Goal: Task Accomplishment & Management: Use online tool/utility

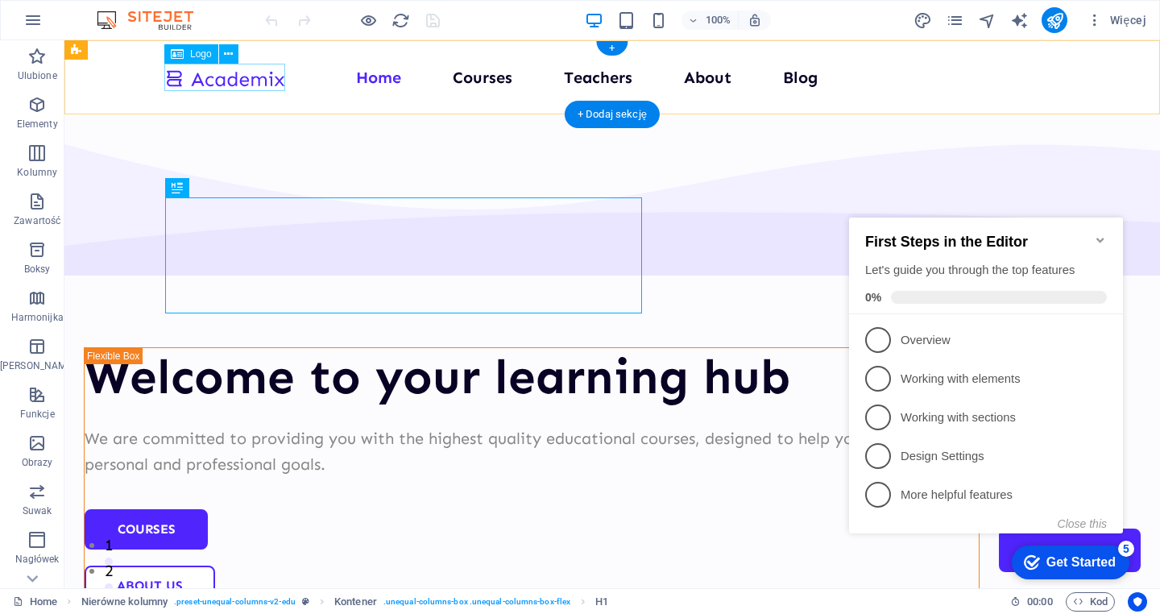
click at [0, 0] on span "Logo" at bounding box center [0, 0] width 0 height 0
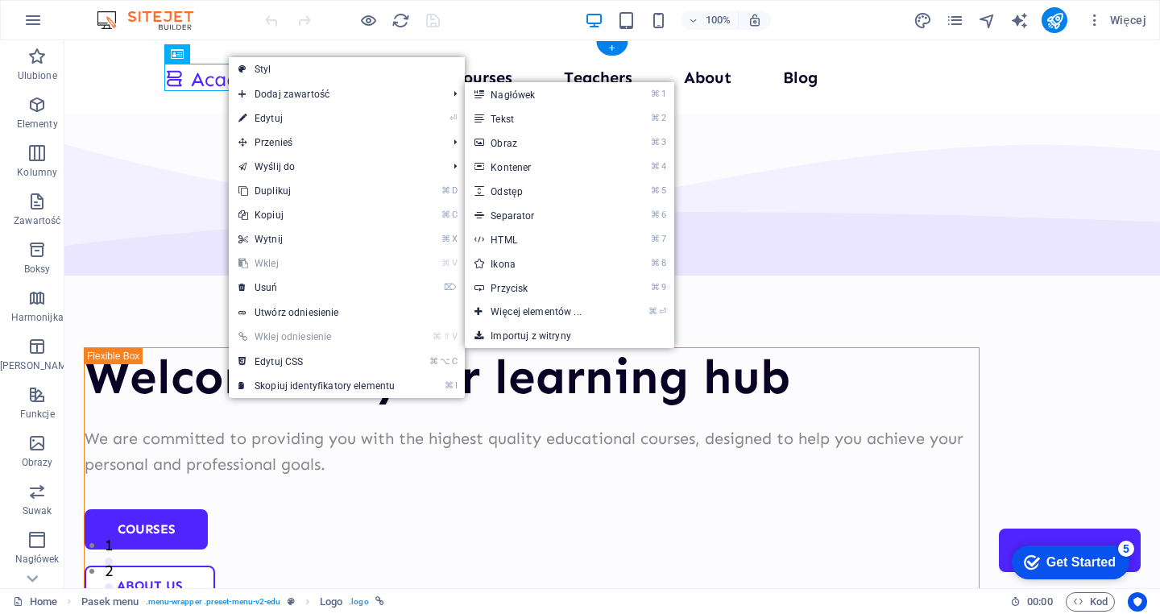
click at [209, 67] on div at bounding box center [224, 77] width 121 height 27
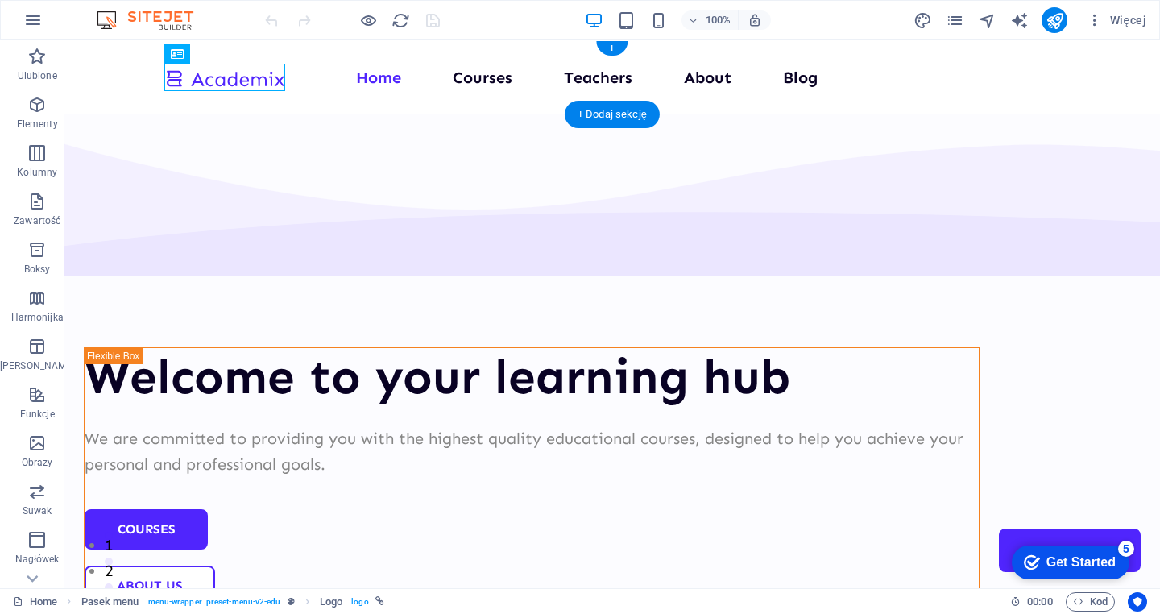
click at [209, 69] on div at bounding box center [224, 77] width 121 height 27
select select "px"
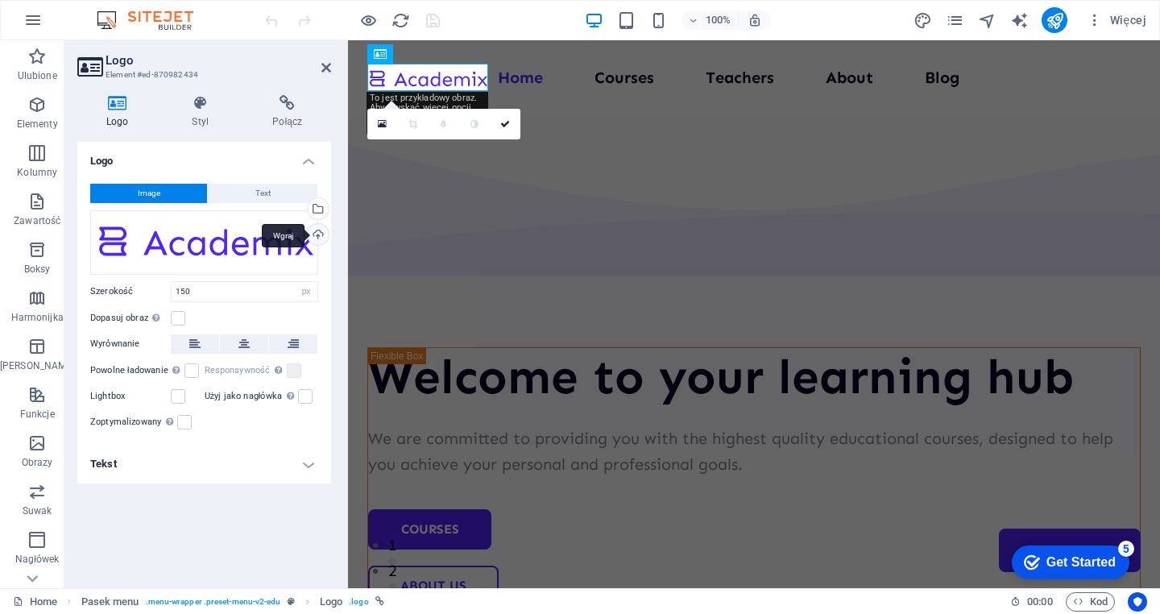
click at [317, 236] on div "Wgraj" at bounding box center [317, 236] width 24 height 24
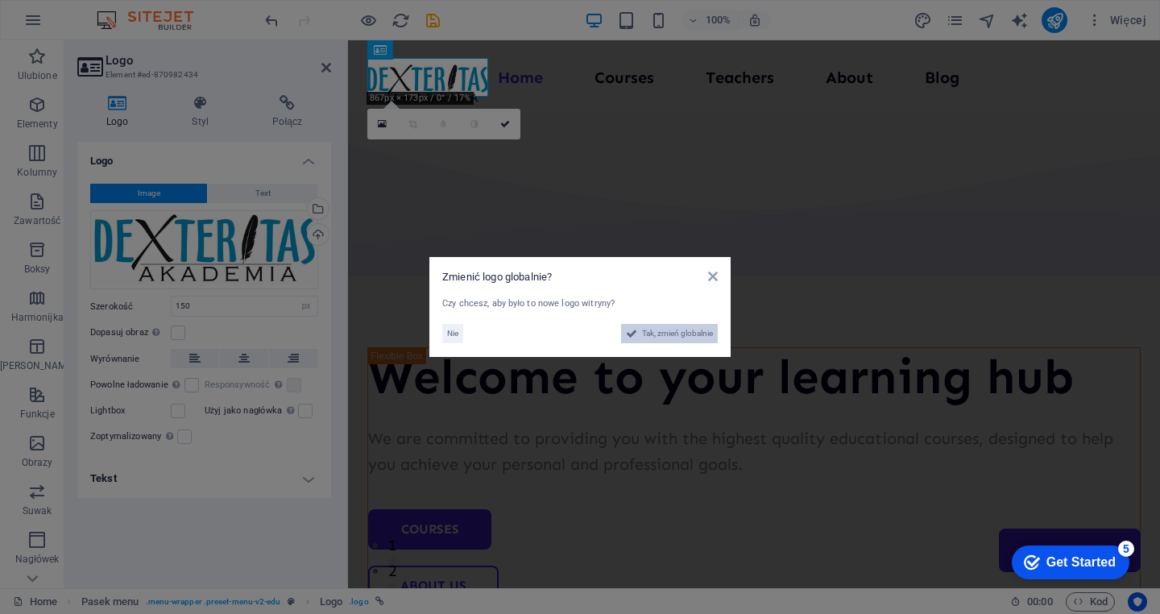
click at [663, 330] on span "Tak, zmień globalnie" at bounding box center [677, 333] width 71 height 19
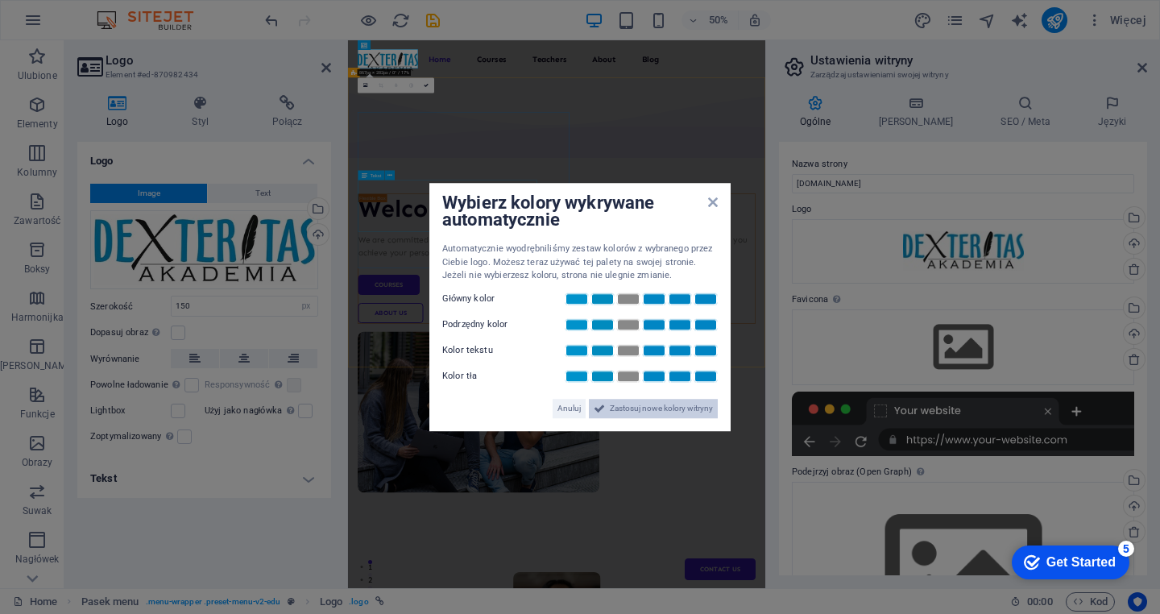
click at [652, 404] on span "Zastosuj nowe kolory witryny" at bounding box center [661, 408] width 103 height 19
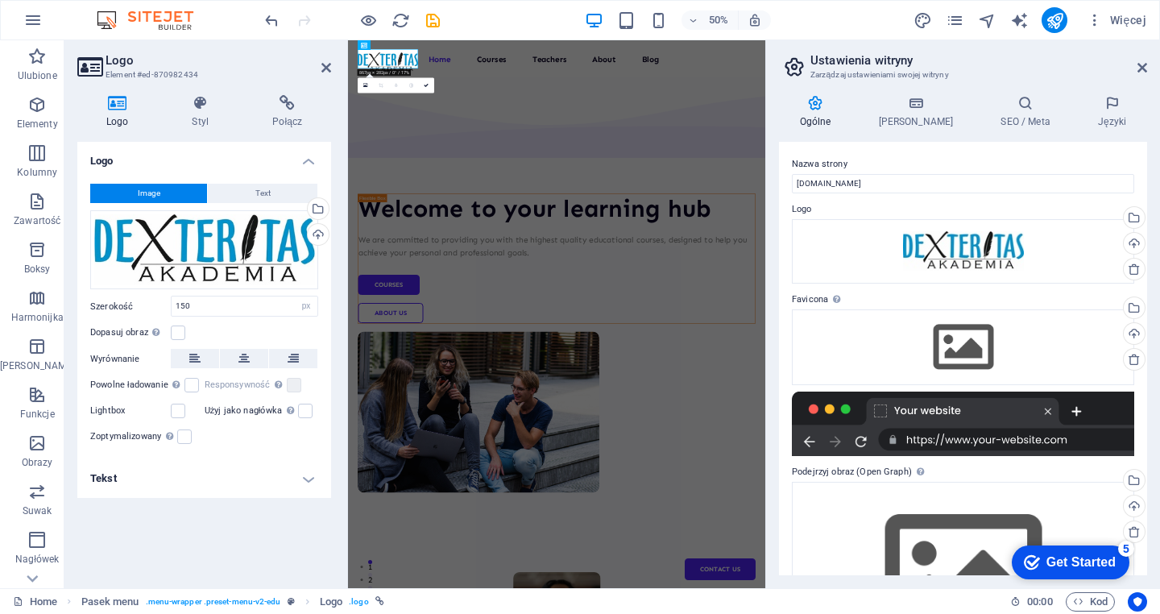
click at [1138, 56] on h2 "Ustawienia witryny" at bounding box center [978, 60] width 337 height 15
click at [1141, 65] on icon at bounding box center [1143, 67] width 10 height 13
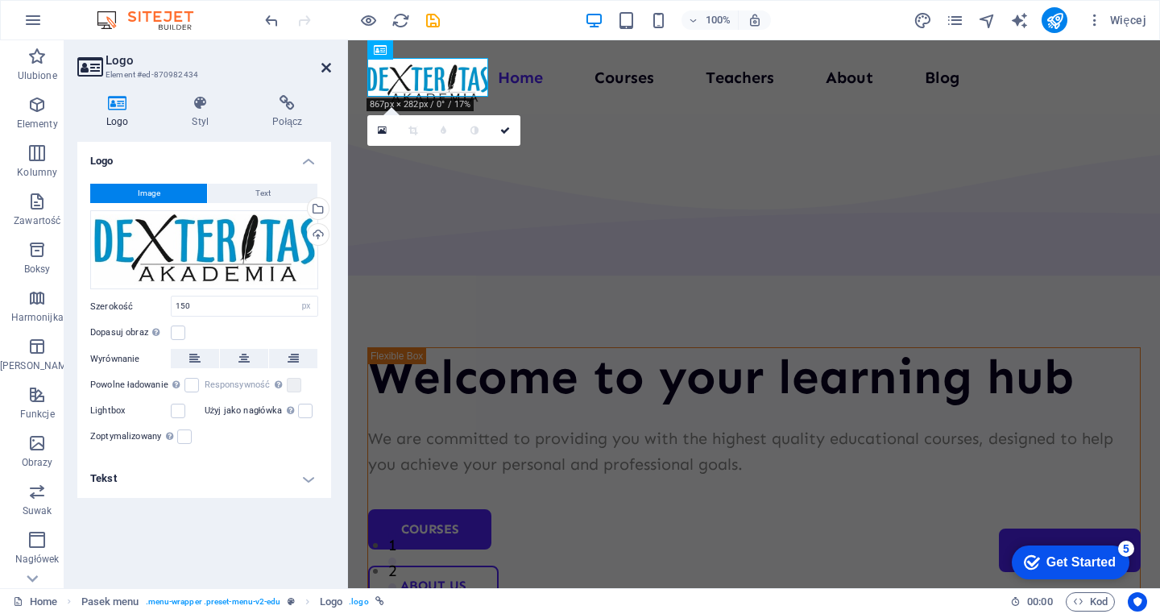
click at [327, 68] on icon at bounding box center [326, 67] width 10 height 13
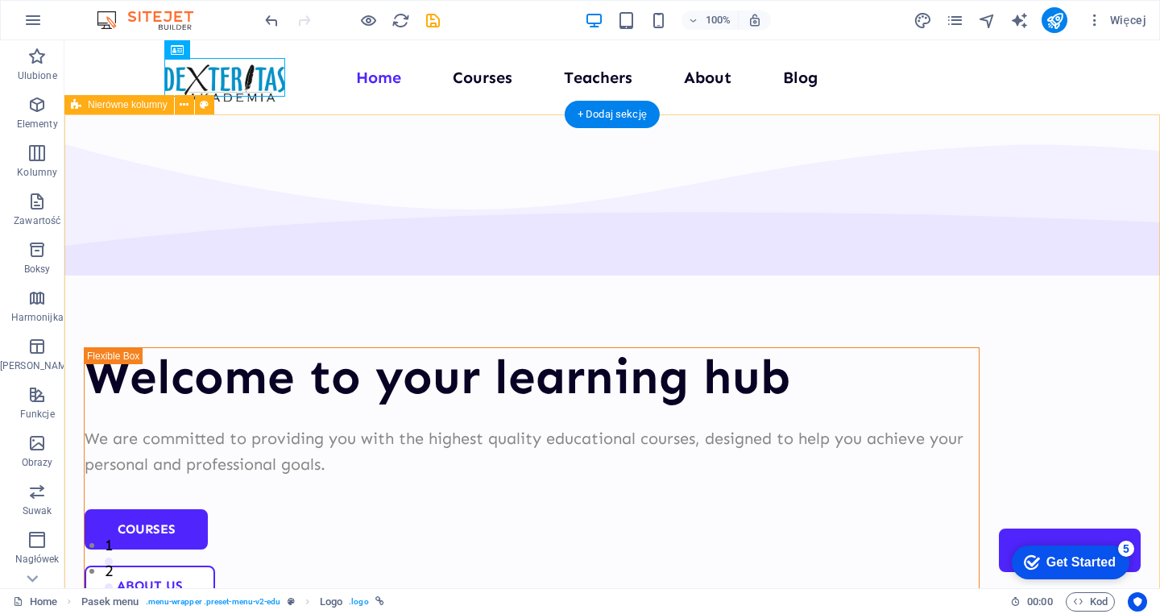
click at [393, 176] on div "Welcome to your learning hub We are committed to providing you with the highest…" at bounding box center [612, 626] width 1096 height 1024
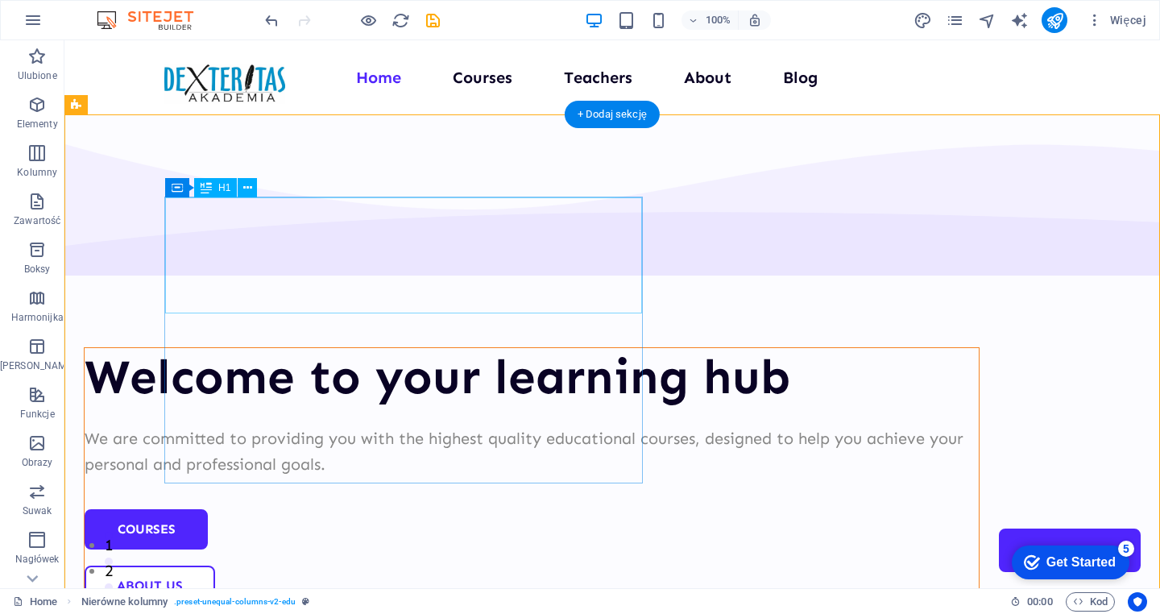
click at [454, 348] on div "Welcome to your learning hub" at bounding box center [532, 377] width 894 height 58
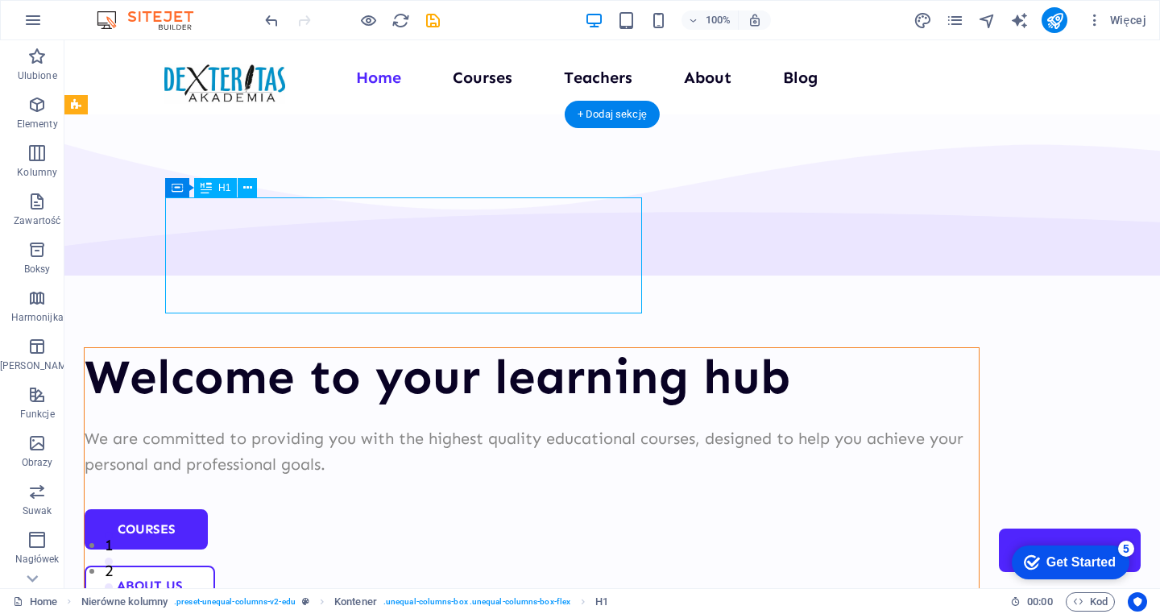
click at [434, 348] on div "Welcome to your learning hub" at bounding box center [532, 377] width 894 height 58
click at [265, 425] on div "We are committed to providing you with the highest quality educational courses,…" at bounding box center [532, 451] width 894 height 52
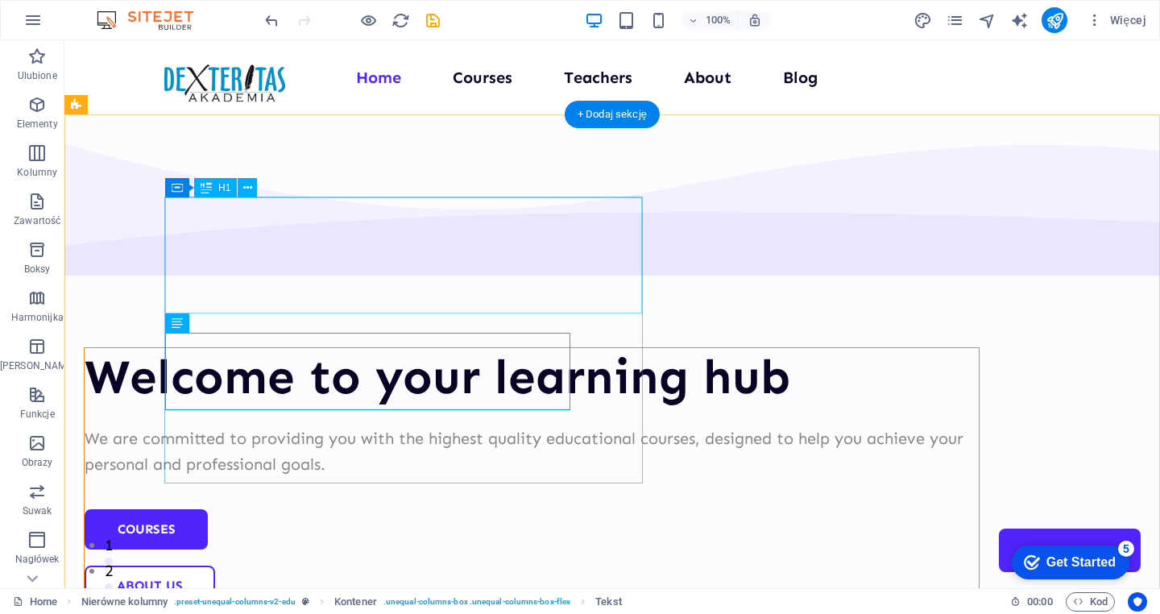
click at [262, 348] on div "Welcome to your learning hub" at bounding box center [532, 377] width 894 height 58
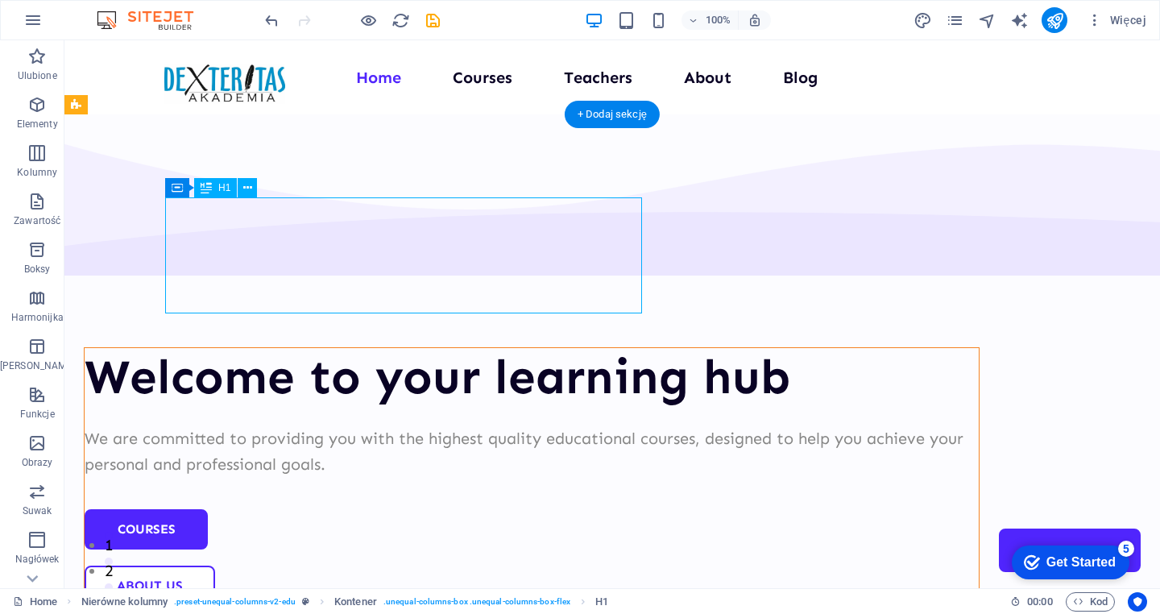
click at [262, 348] on div "Welcome to your learning hub" at bounding box center [532, 377] width 894 height 58
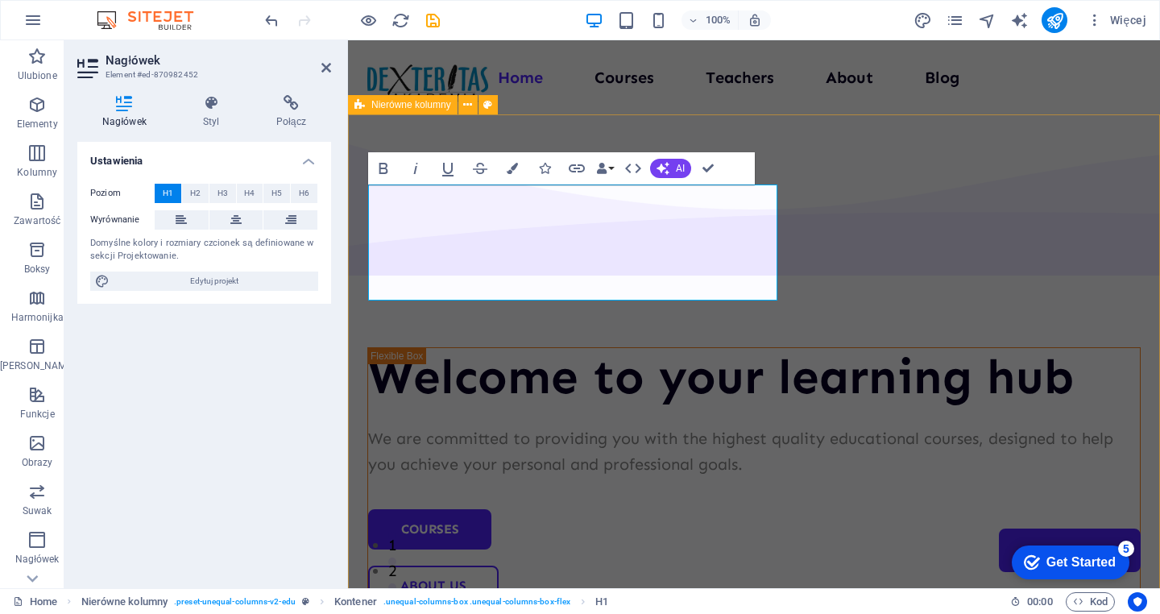
click at [528, 143] on div "Welcome to your learning hub We are committed to providing you with the highest…" at bounding box center [754, 626] width 812 height 1024
select select "multiple-waves"
select select "em"
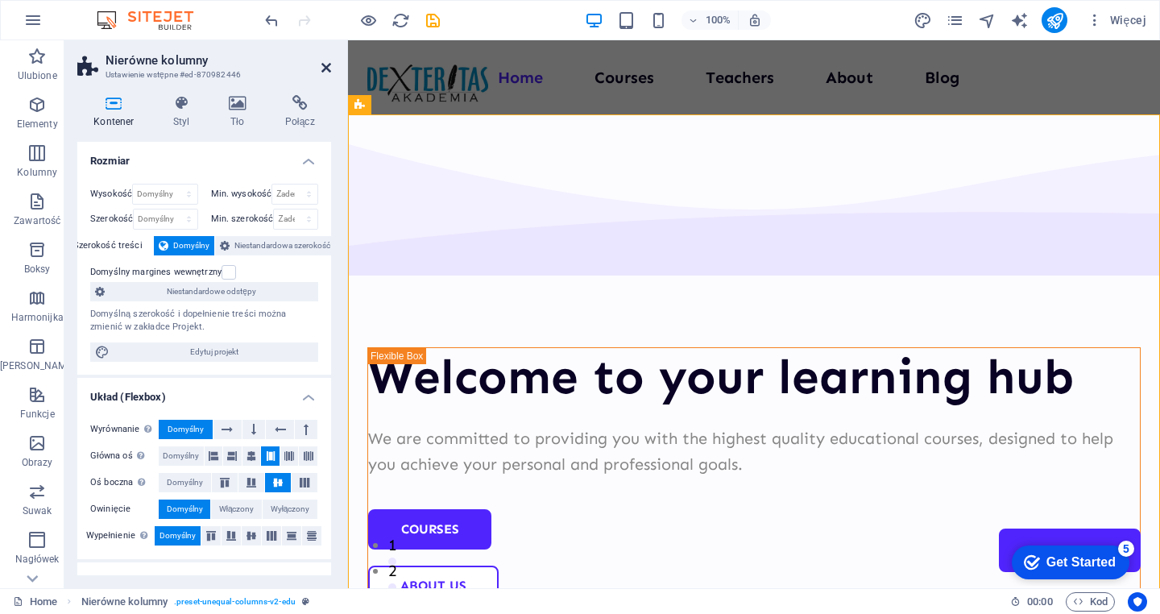
drag, startPoint x: 322, startPoint y: 68, endPoint x: 258, endPoint y: 28, distance: 76.0
click at [322, 68] on icon at bounding box center [326, 67] width 10 height 13
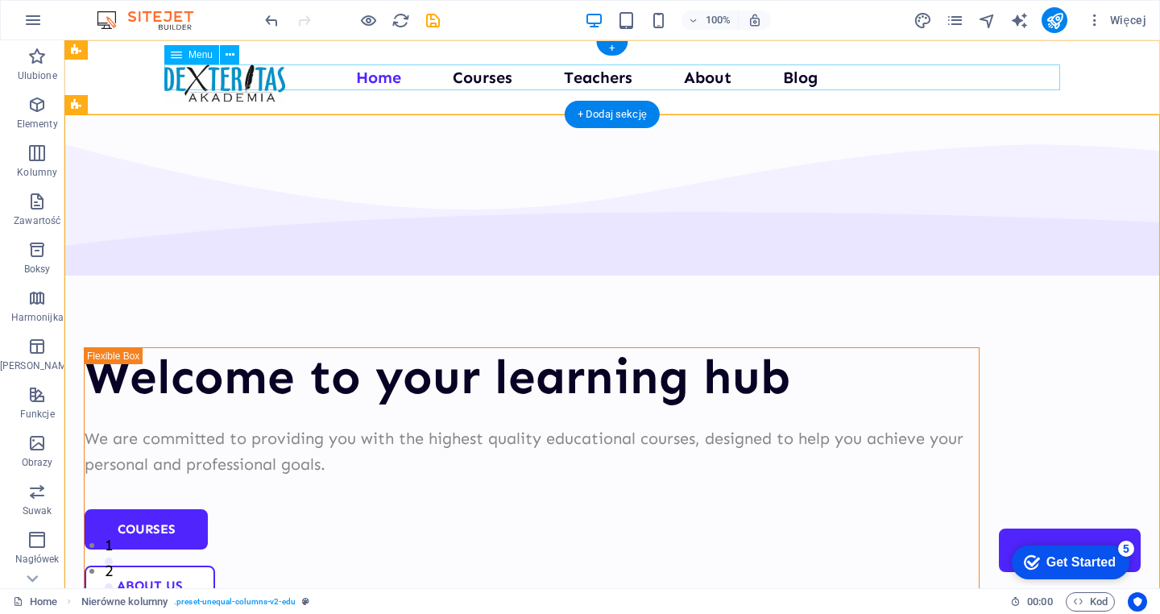
click at [392, 82] on nav "Home Courses Teachers About Blog Contact Us" at bounding box center [612, 77] width 896 height 26
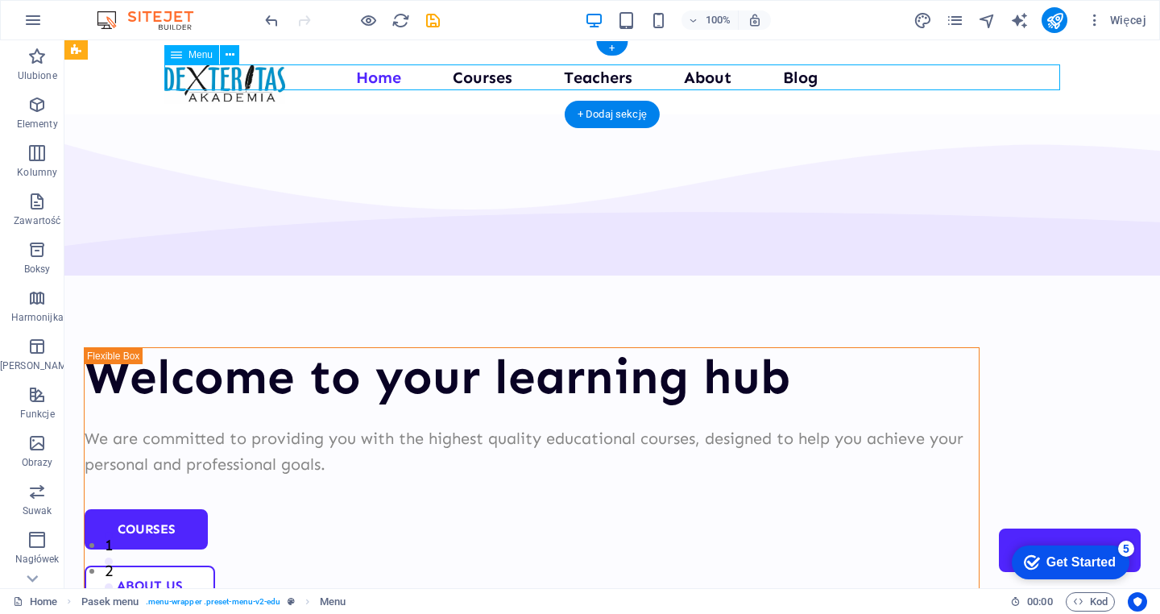
click at [392, 82] on nav "Home Courses Teachers About Blog Contact Us" at bounding box center [612, 77] width 896 height 26
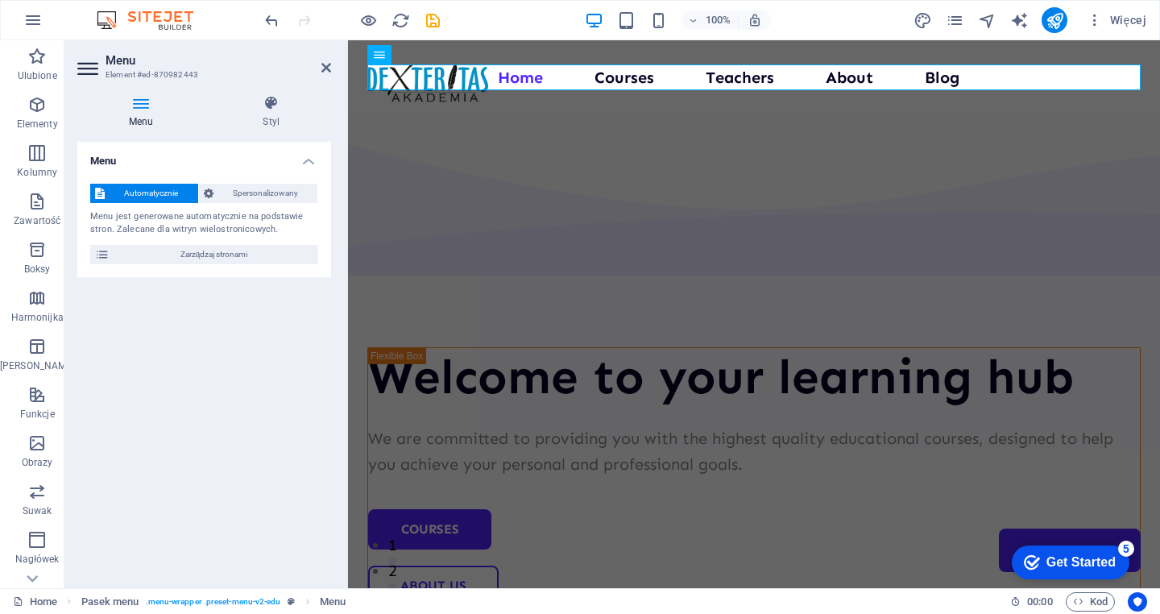
click at [312, 156] on h4 "Menu" at bounding box center [204, 156] width 254 height 29
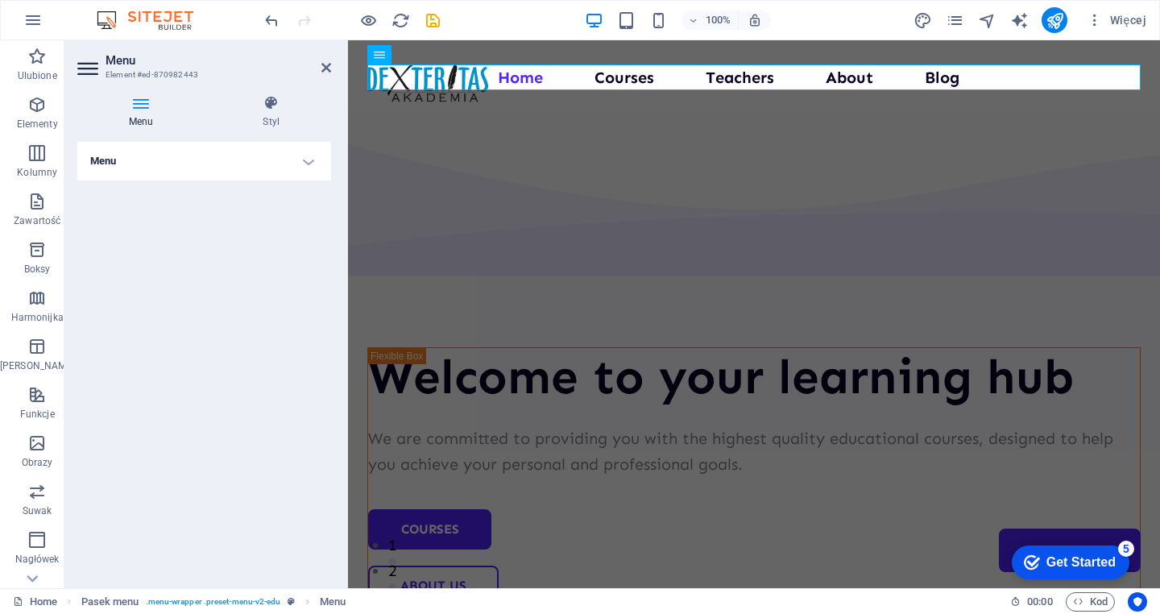
click at [312, 156] on h4 "Menu" at bounding box center [204, 161] width 254 height 39
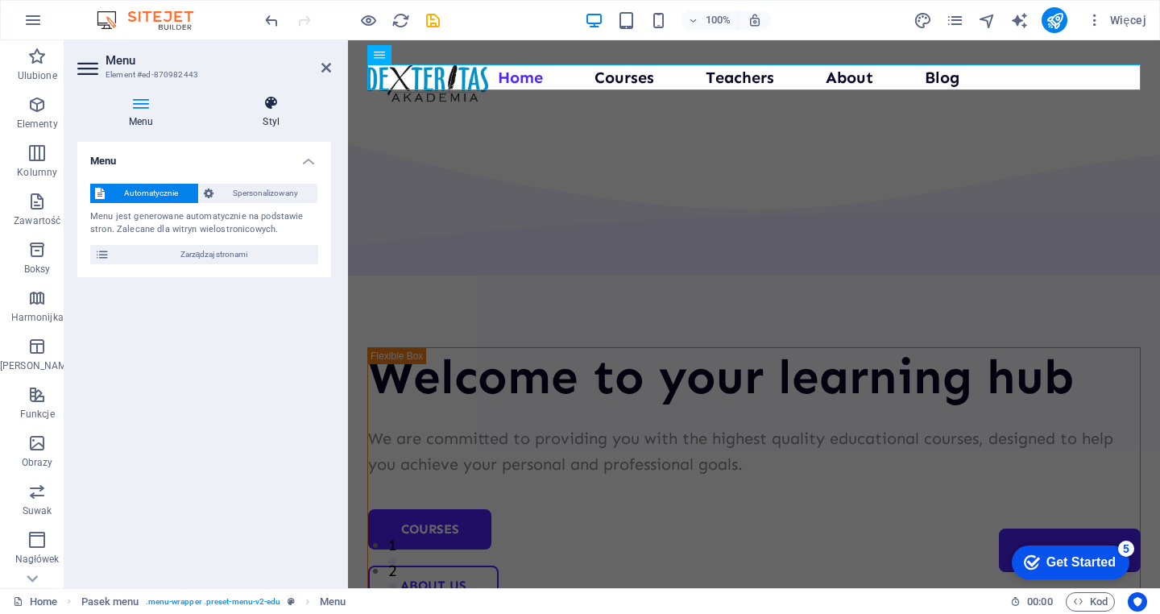
click at [267, 112] on h4 "Styl" at bounding box center [272, 112] width 120 height 34
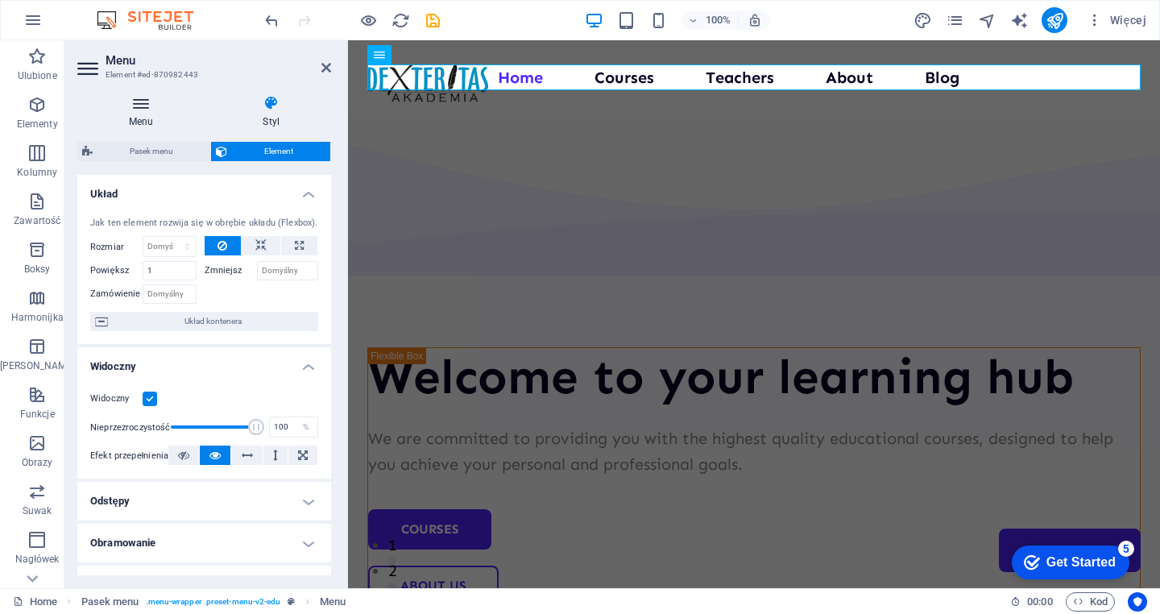
click at [138, 107] on icon at bounding box center [141, 103] width 128 height 16
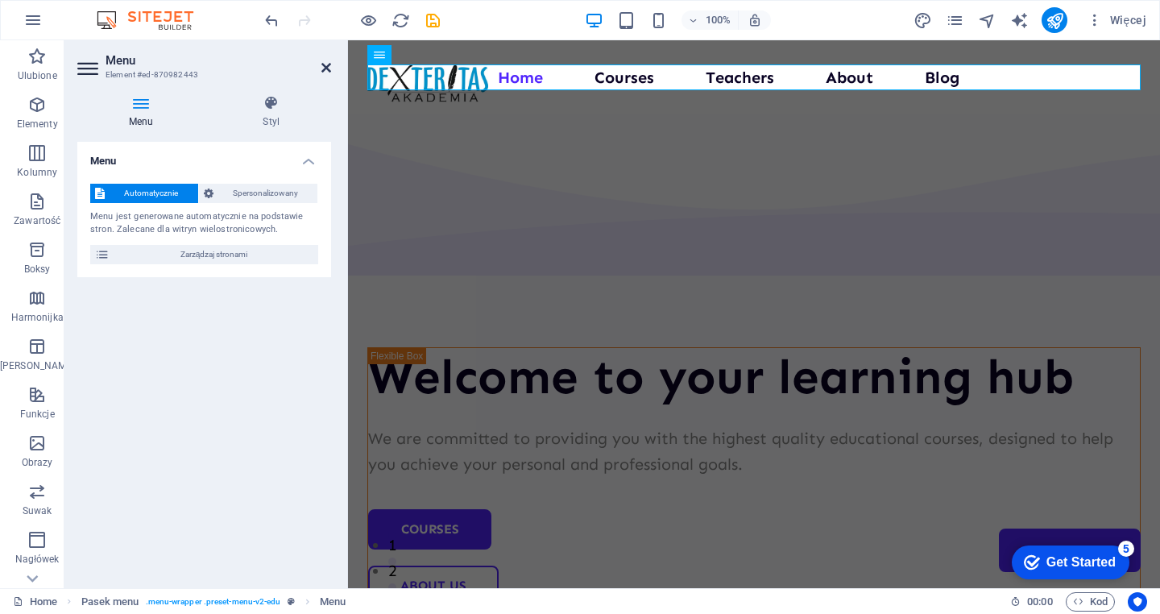
click at [325, 66] on icon at bounding box center [326, 67] width 10 height 13
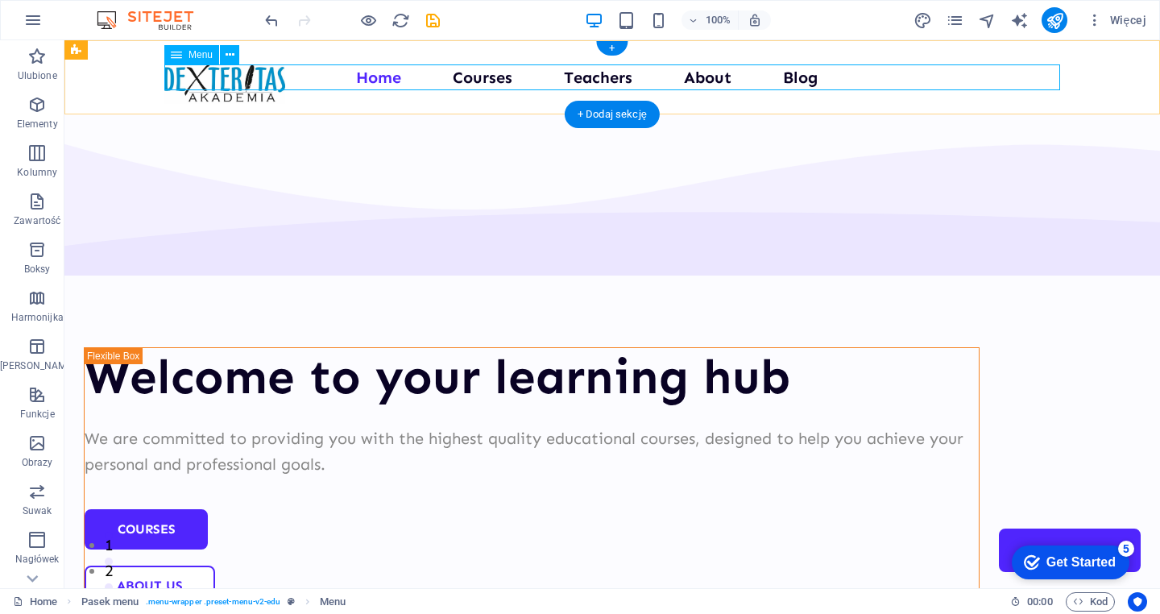
click at [346, 81] on nav "Home Courses Teachers About Blog Contact Us" at bounding box center [612, 77] width 896 height 26
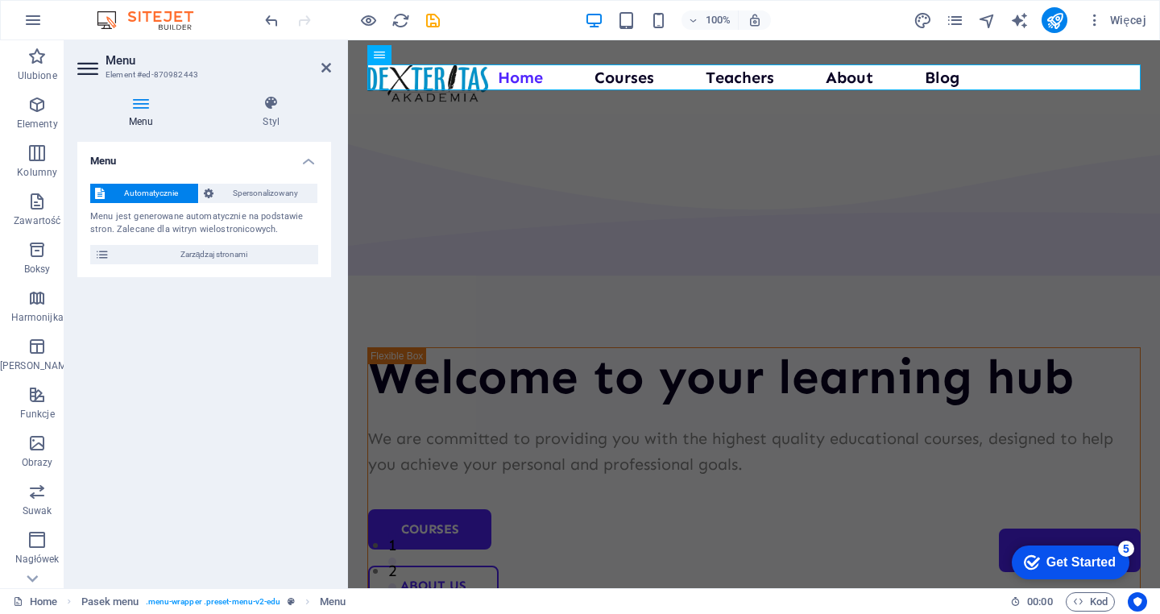
click at [85, 77] on icon at bounding box center [89, 69] width 24 height 26
click at [85, 71] on icon at bounding box center [89, 69] width 24 height 26
click at [139, 108] on icon at bounding box center [141, 103] width 128 height 16
click at [323, 73] on icon at bounding box center [326, 67] width 10 height 13
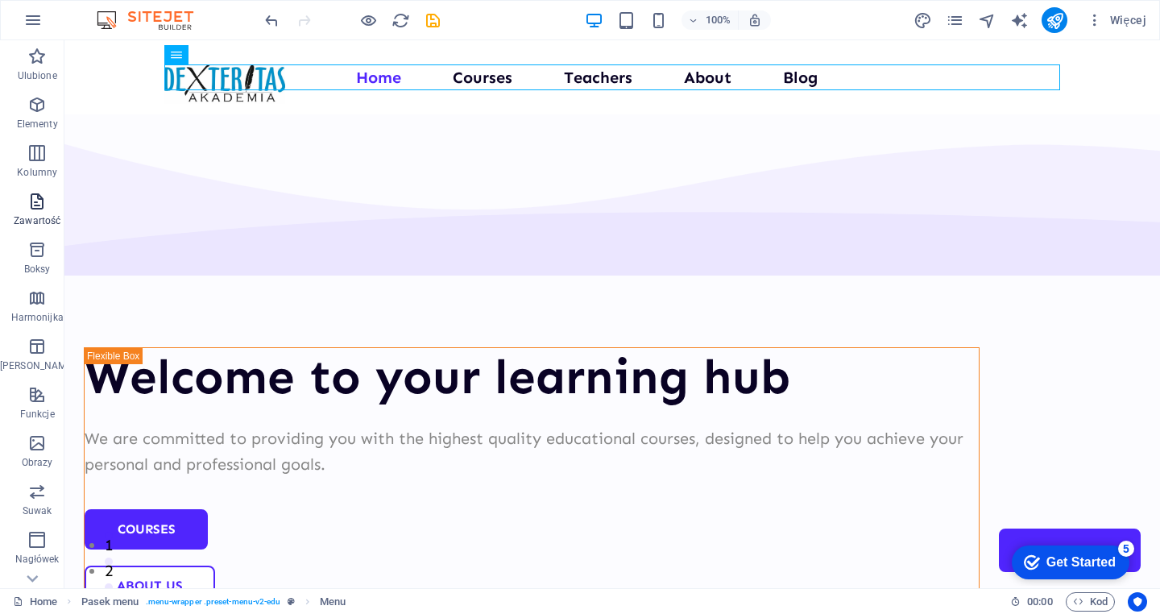
click at [39, 204] on icon "button" at bounding box center [36, 201] width 19 height 19
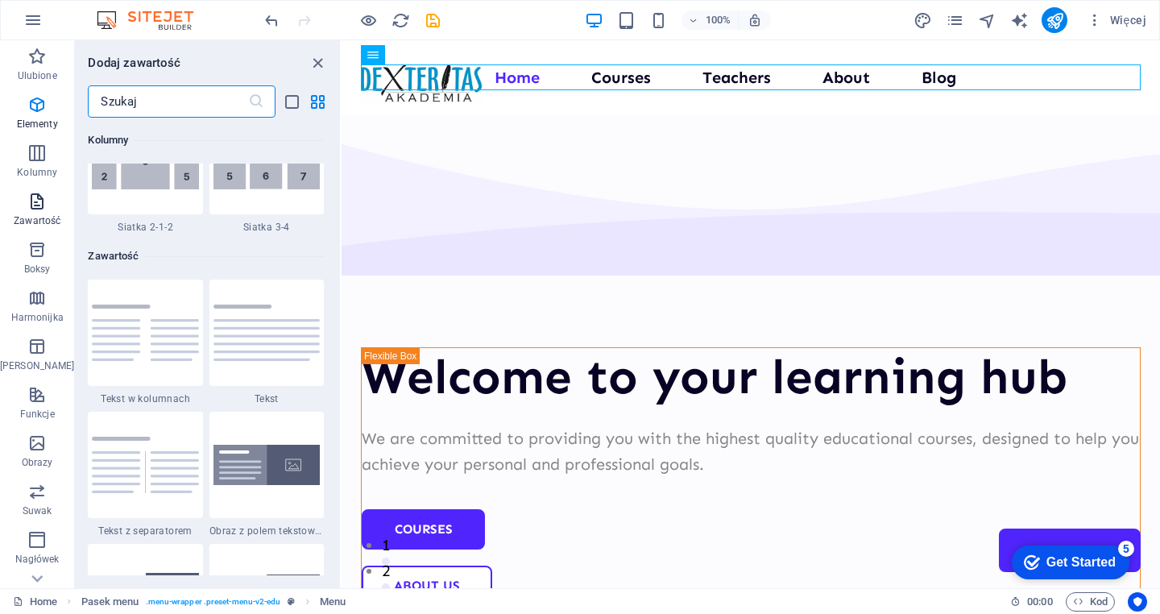
scroll to position [2819, 0]
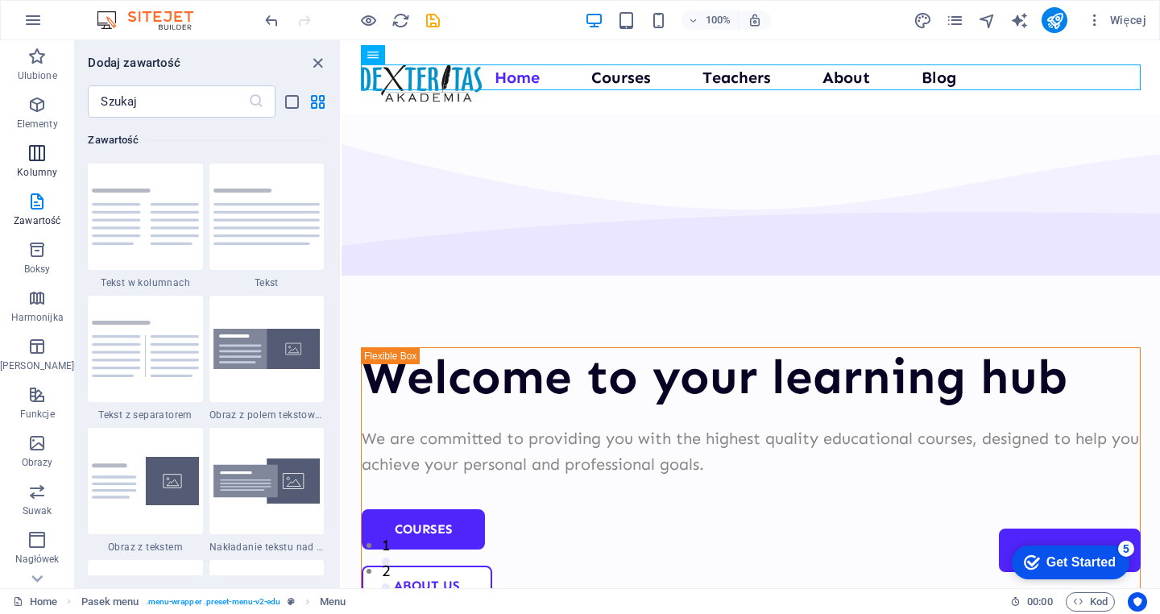
click at [40, 146] on icon "button" at bounding box center [36, 152] width 19 height 19
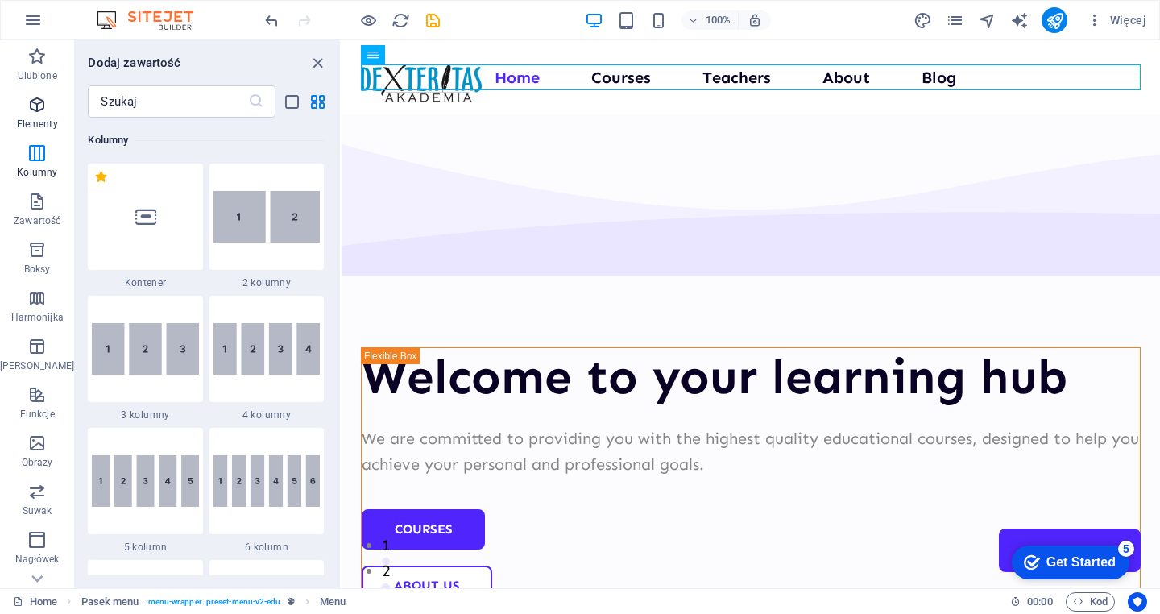
click at [29, 110] on icon "button" at bounding box center [36, 104] width 19 height 19
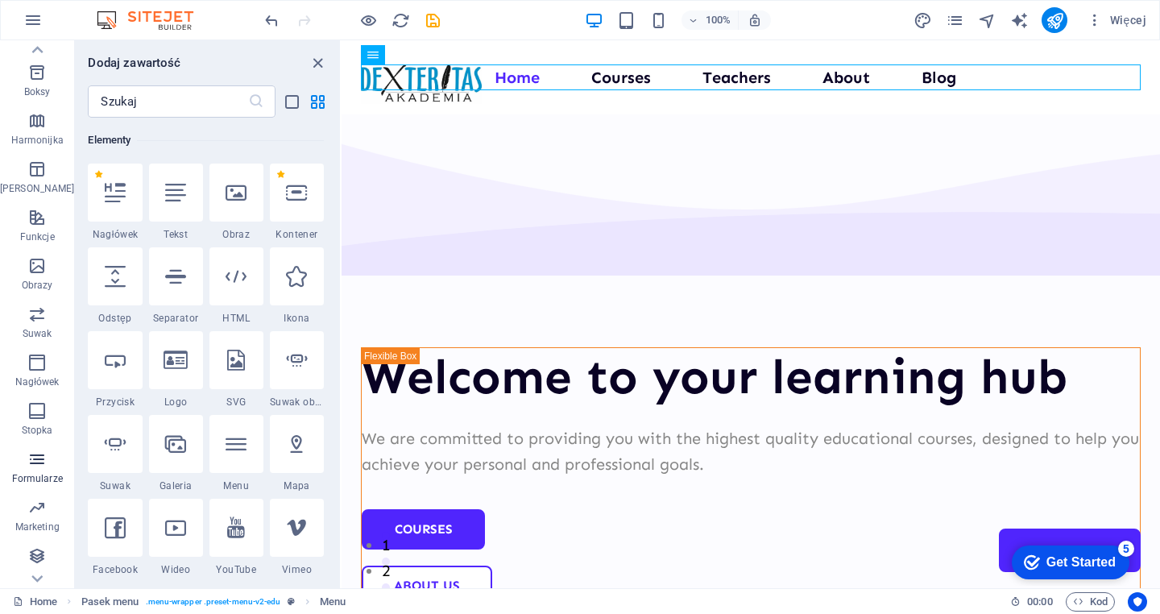
scroll to position [177, 0]
click at [520, 135] on div "Welcome to your learning hub We are committed to providing you with the highest…" at bounding box center [751, 626] width 819 height 1024
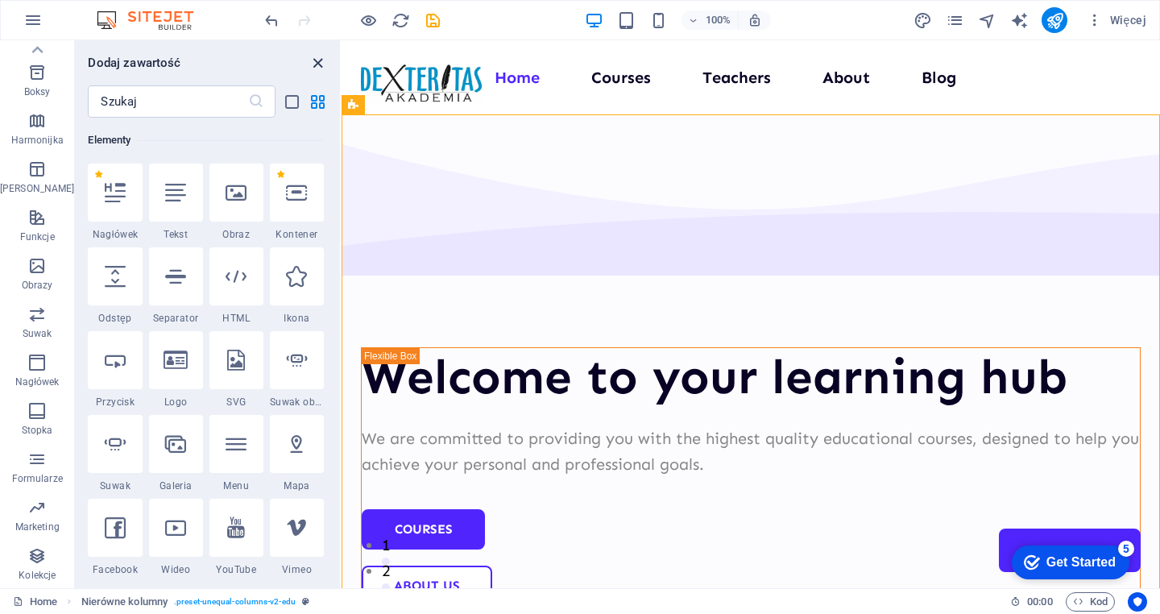
click at [318, 60] on icon "close panel" at bounding box center [318, 63] width 19 height 19
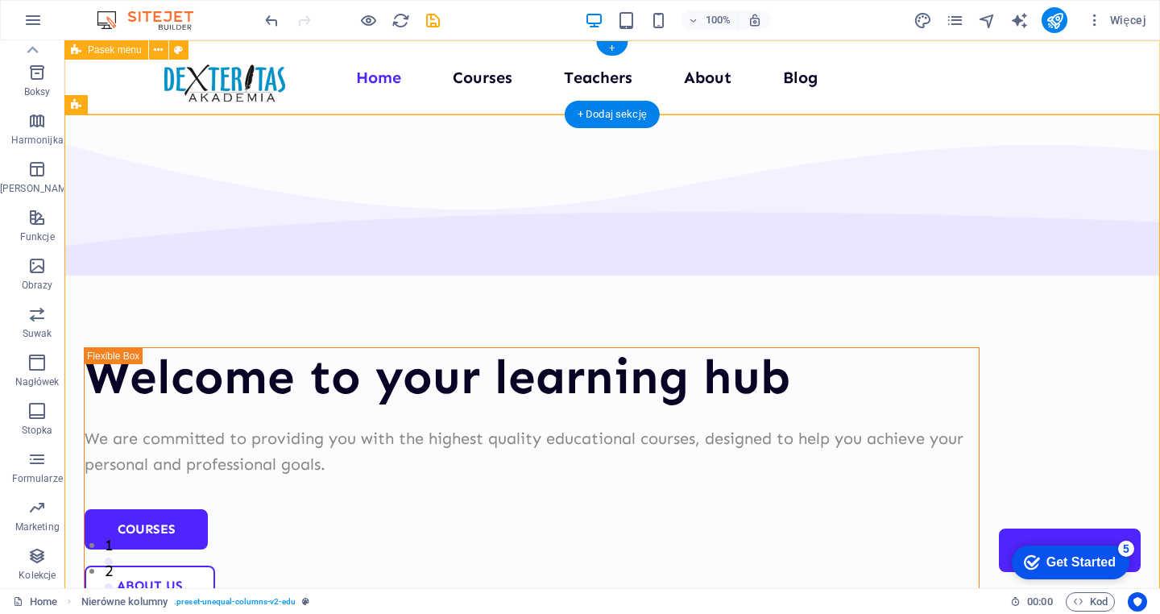
click at [376, 105] on div "Home Courses Teachers About Blog Contact Us" at bounding box center [612, 77] width 1096 height 74
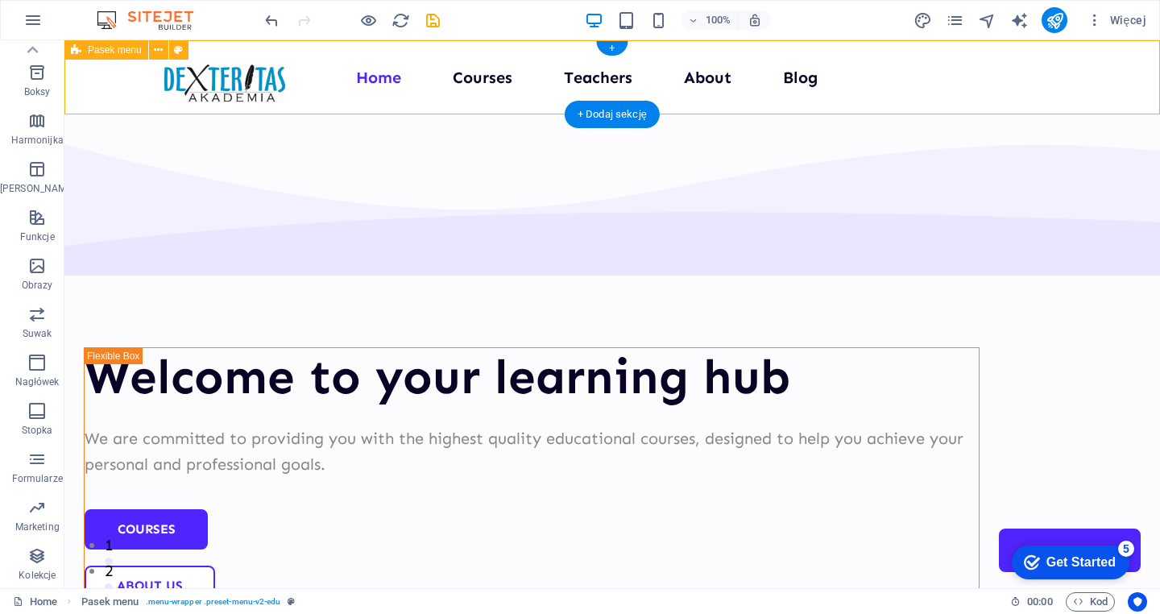
click at [376, 105] on div "Home Courses Teachers About Blog Contact Us" at bounding box center [612, 77] width 1096 height 74
select select "header"
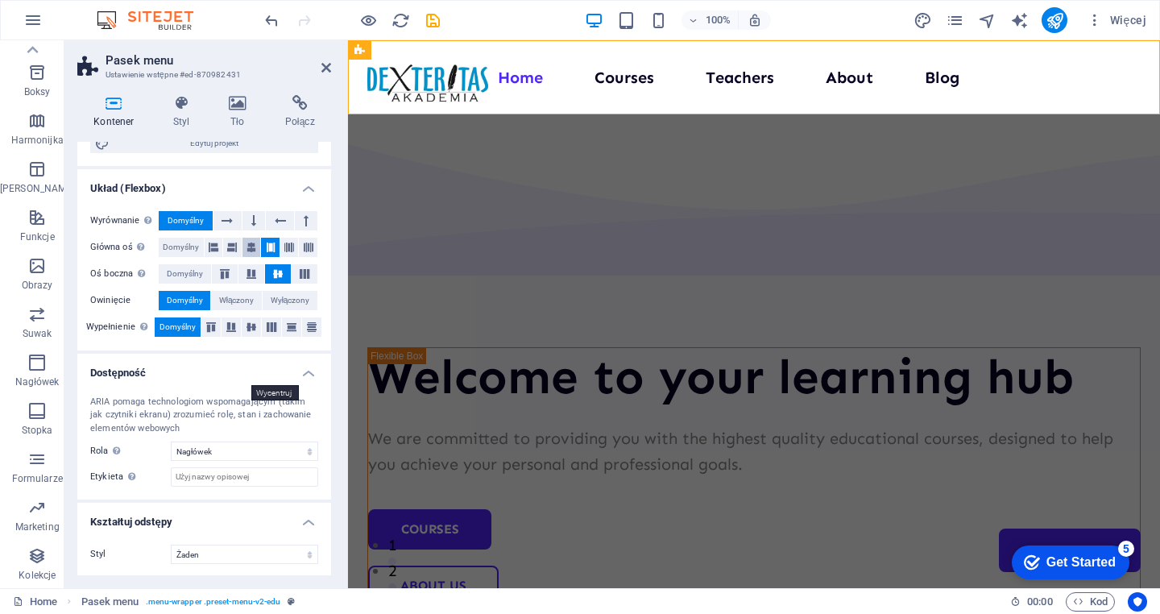
scroll to position [208, 0]
click at [183, 109] on icon at bounding box center [181, 103] width 49 height 16
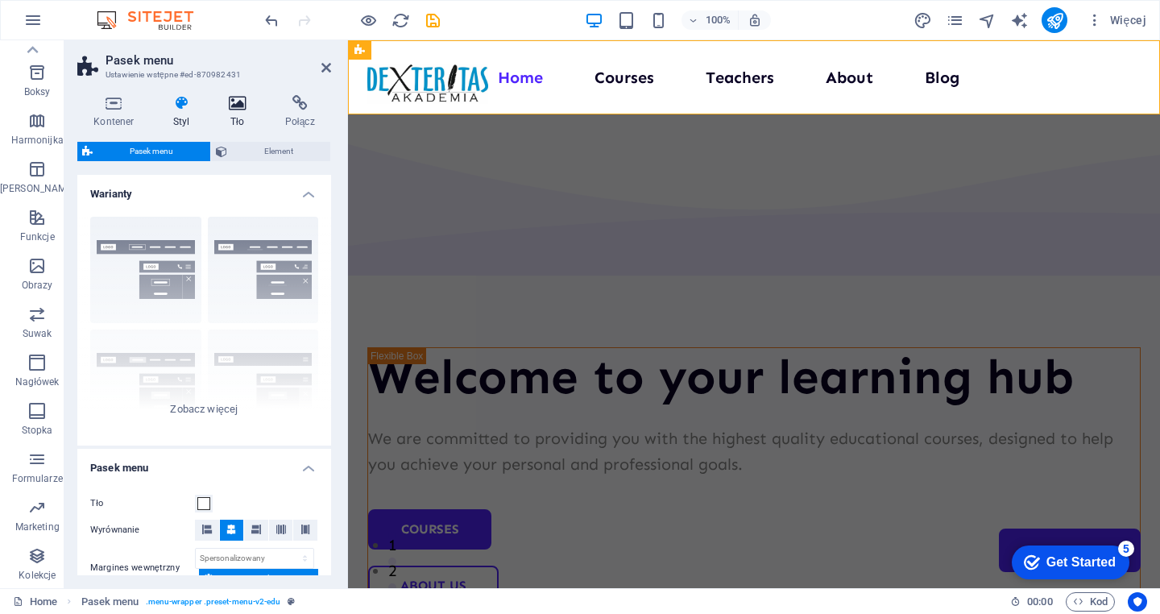
click at [222, 104] on icon at bounding box center [238, 103] width 50 height 16
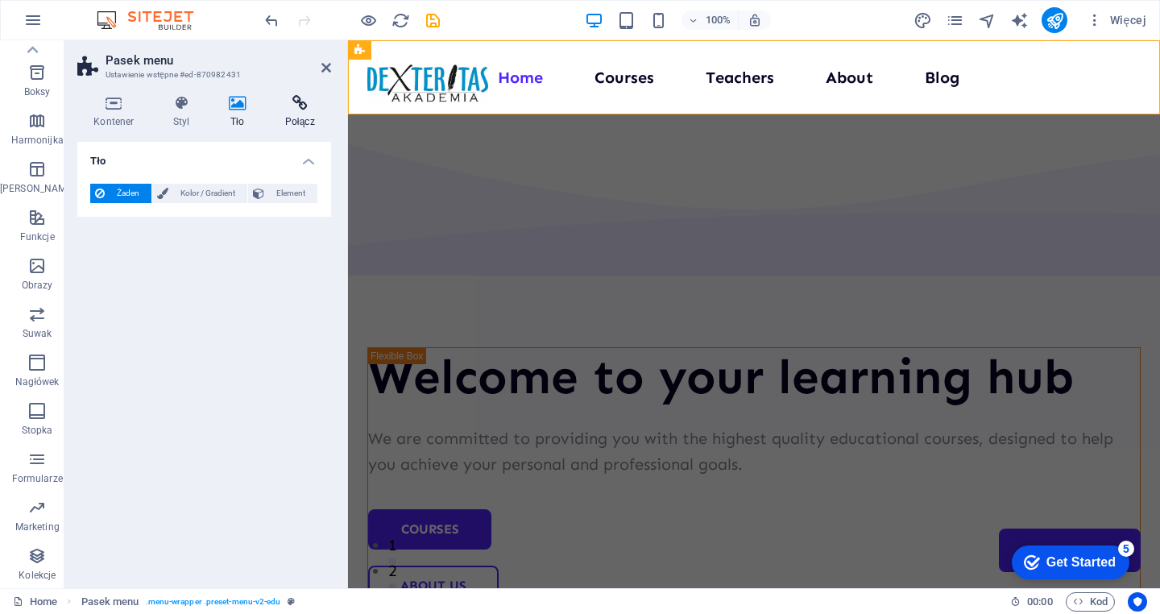
click at [293, 104] on icon at bounding box center [299, 103] width 63 height 16
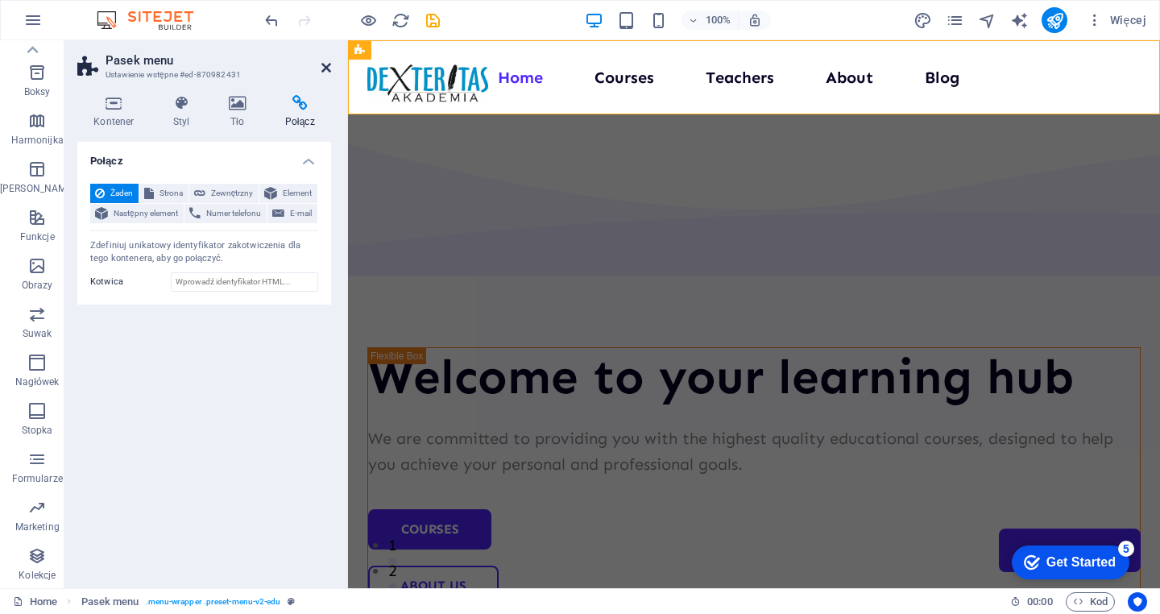
click at [324, 66] on icon at bounding box center [326, 67] width 10 height 13
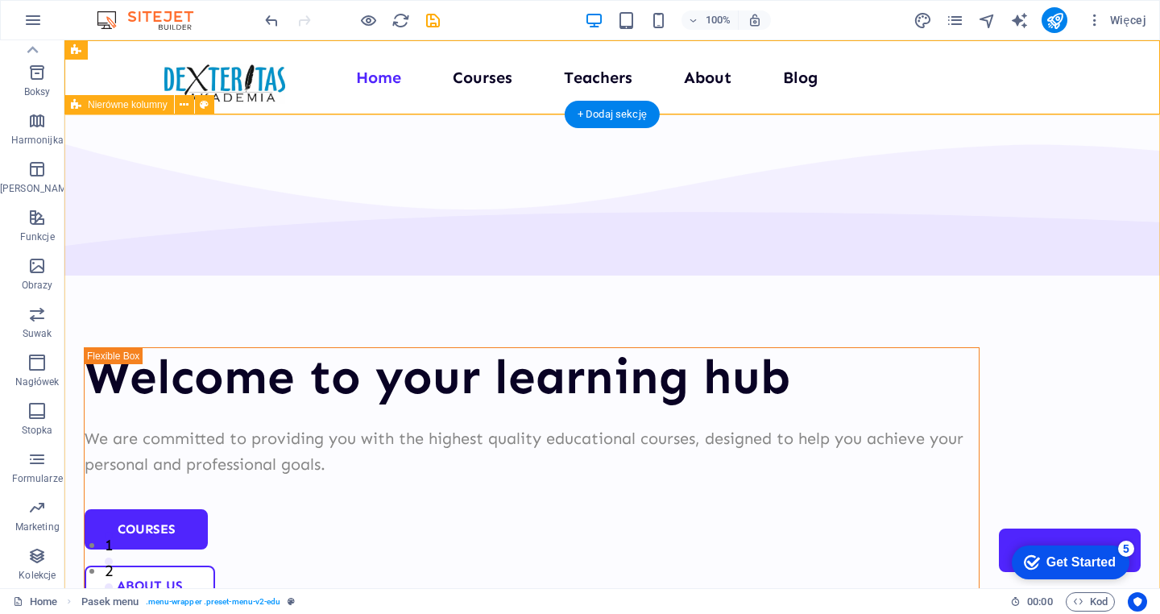
click at [386, 173] on div "Welcome to your learning hub We are committed to providing you with the highest…" at bounding box center [612, 626] width 1096 height 1024
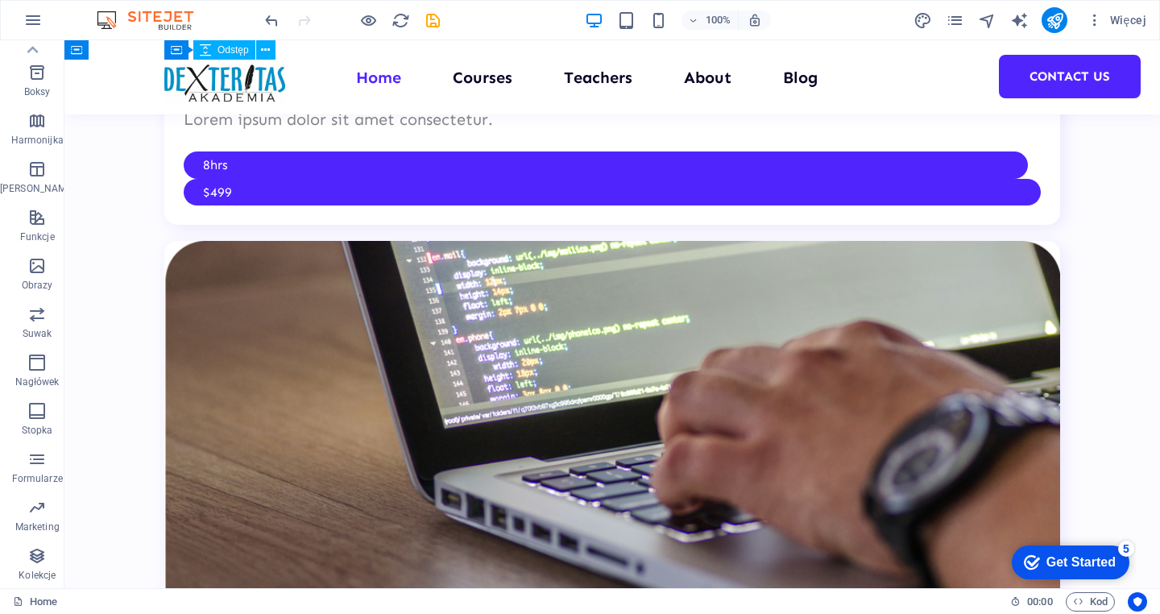
scroll to position [4328, 0]
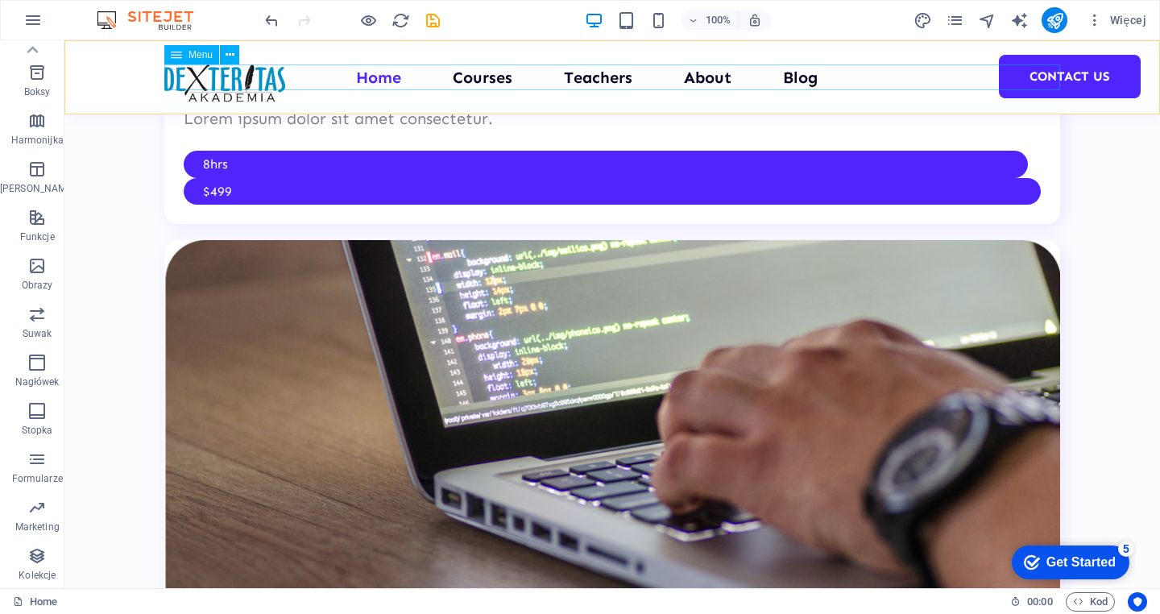
click at [368, 81] on nav "Home Courses Teachers About Blog Contact Us" at bounding box center [612, 77] width 896 height 26
click at [461, 85] on nav "Home Courses Teachers About Blog Contact Us" at bounding box center [612, 77] width 896 height 26
click at [475, 81] on nav "Home Courses Teachers About Blog Contact Us" at bounding box center [612, 77] width 896 height 26
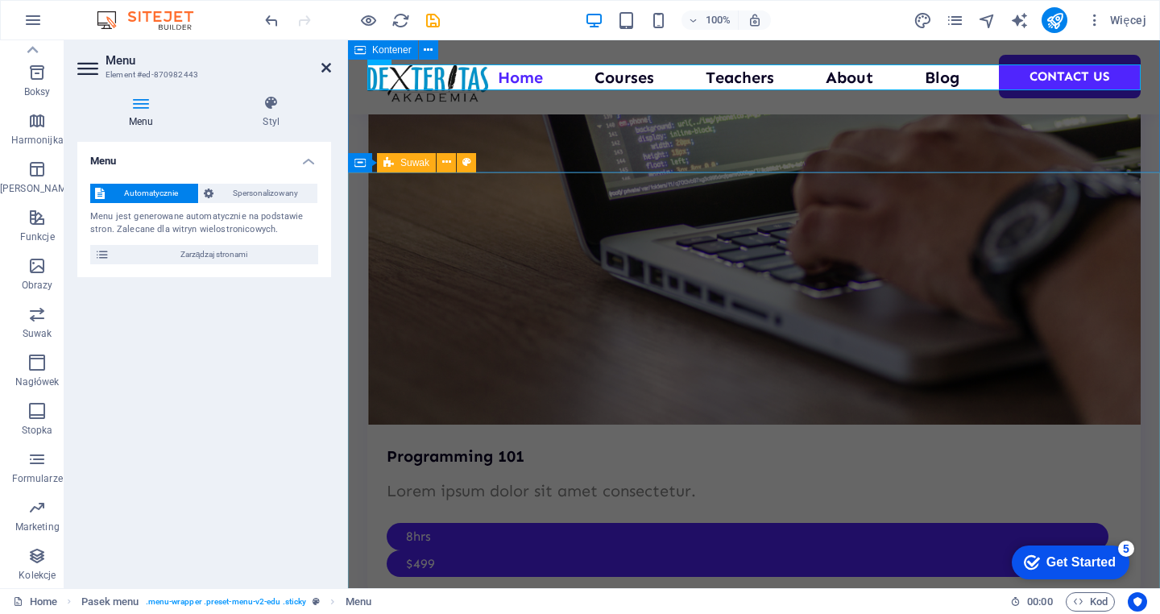
click at [323, 66] on icon at bounding box center [326, 67] width 10 height 13
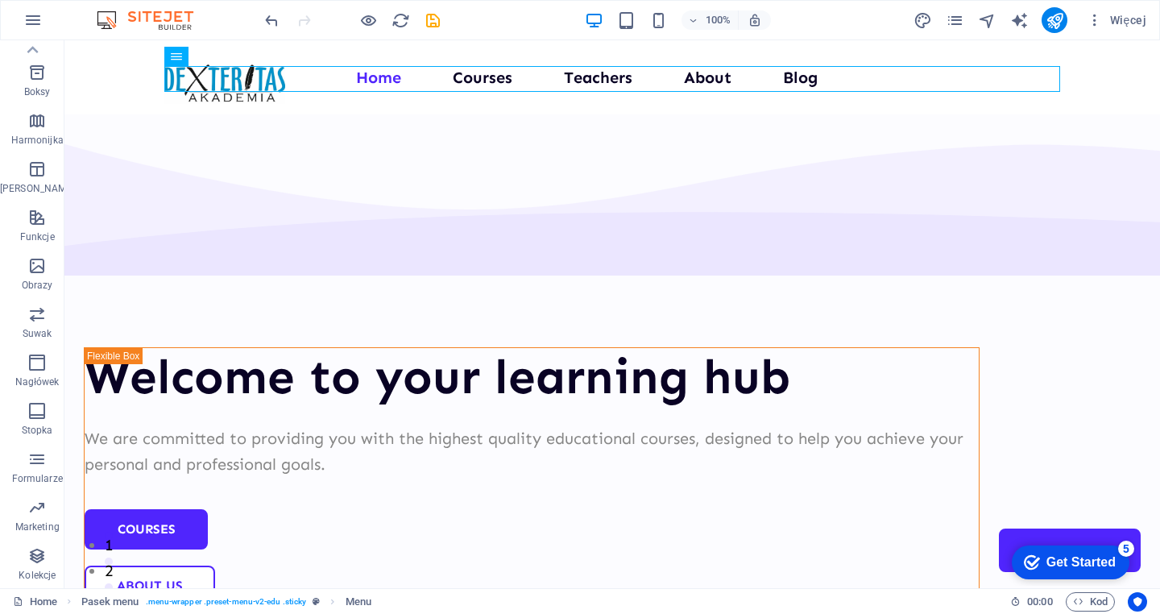
scroll to position [0, 0]
click at [40, 316] on icon "button" at bounding box center [36, 314] width 19 height 19
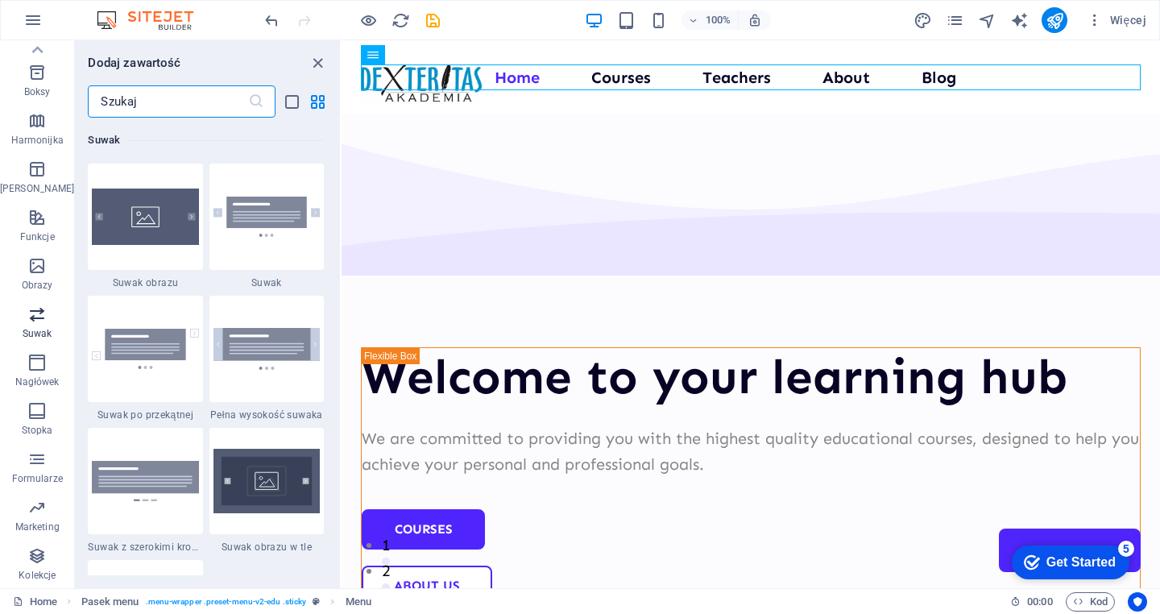
scroll to position [9133, 0]
drag, startPoint x: 319, startPoint y: 57, endPoint x: 255, endPoint y: 15, distance: 76.9
click at [319, 57] on icon "close panel" at bounding box center [318, 63] width 19 height 19
